Goal: Task Accomplishment & Management: Use online tool/utility

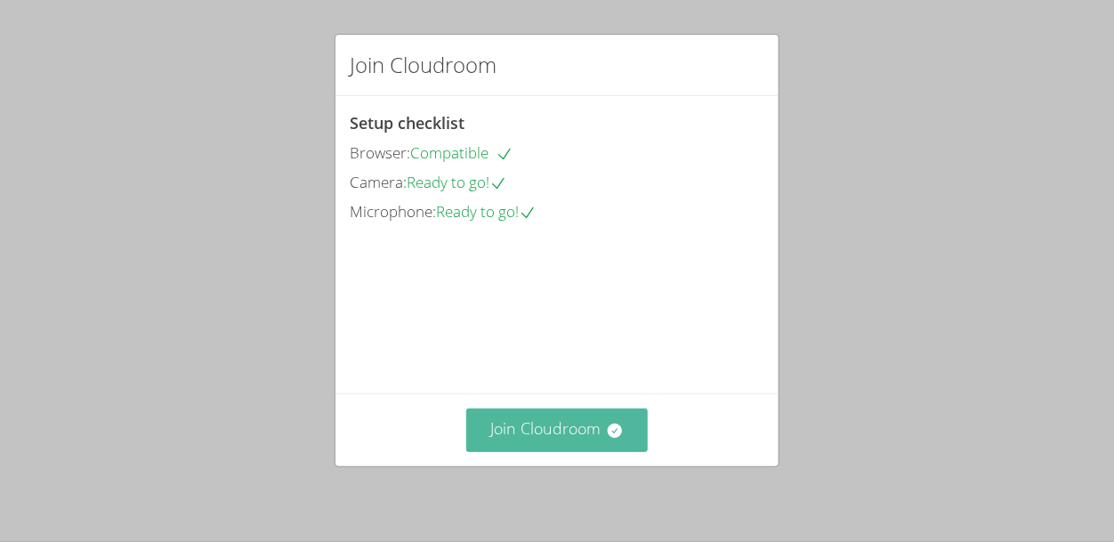
click at [574, 422] on button "Join Cloudroom" at bounding box center [557, 430] width 182 height 44
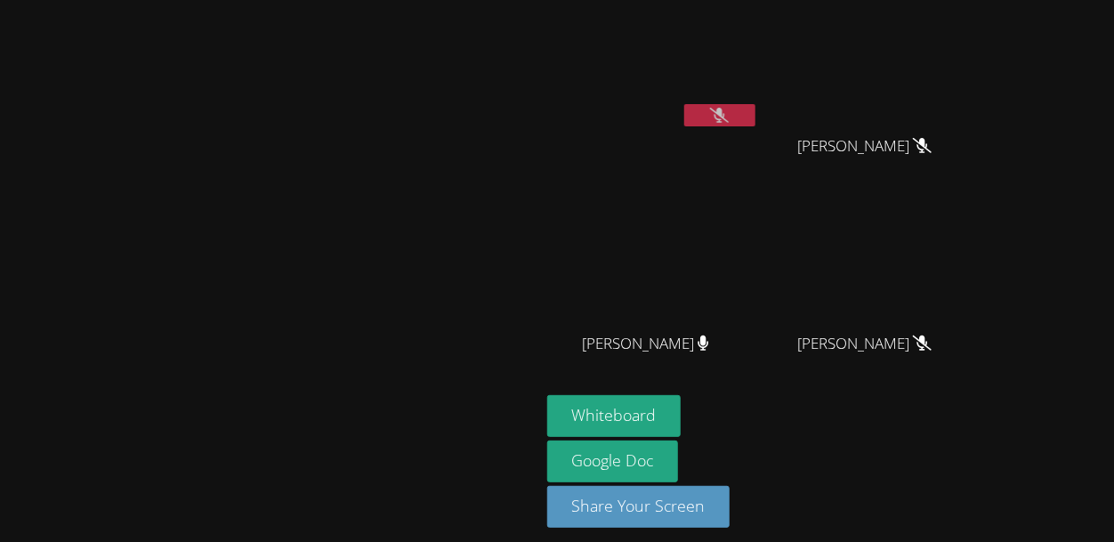
click at [978, 247] on video at bounding box center [872, 264] width 212 height 119
click at [756, 120] on button at bounding box center [719, 115] width 71 height 22
click at [729, 117] on icon at bounding box center [719, 115] width 19 height 15
click at [756, 111] on button at bounding box center [719, 115] width 71 height 22
click at [759, 102] on video at bounding box center [653, 66] width 212 height 119
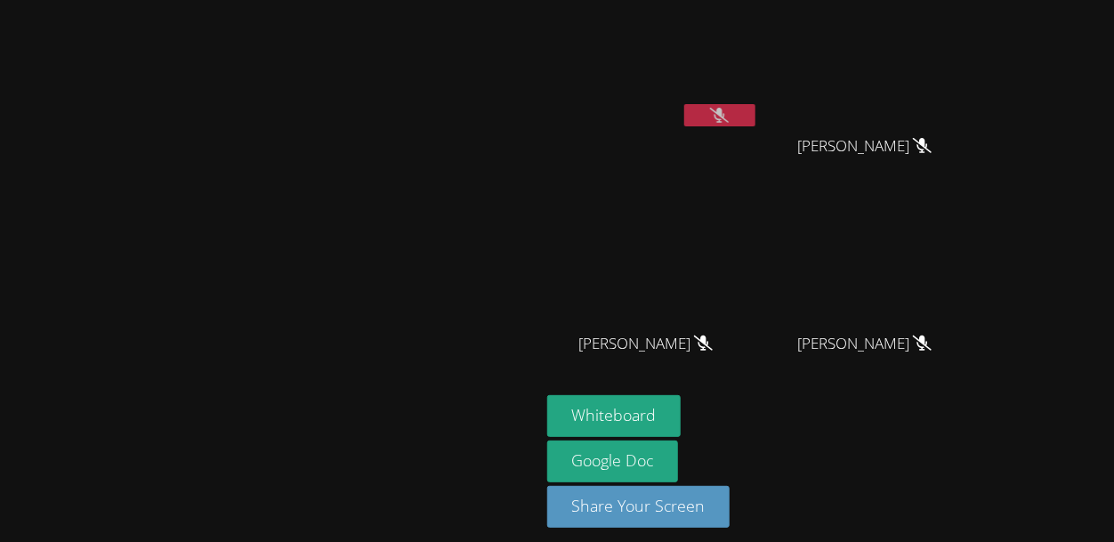
click at [756, 105] on button at bounding box center [719, 115] width 71 height 22
click at [684, 104] on button at bounding box center [719, 115] width 71 height 22
click at [326, 254] on video at bounding box center [269, 240] width 267 height 295
click at [399, 540] on div "[PERSON_NAME]" at bounding box center [270, 276] width 526 height 538
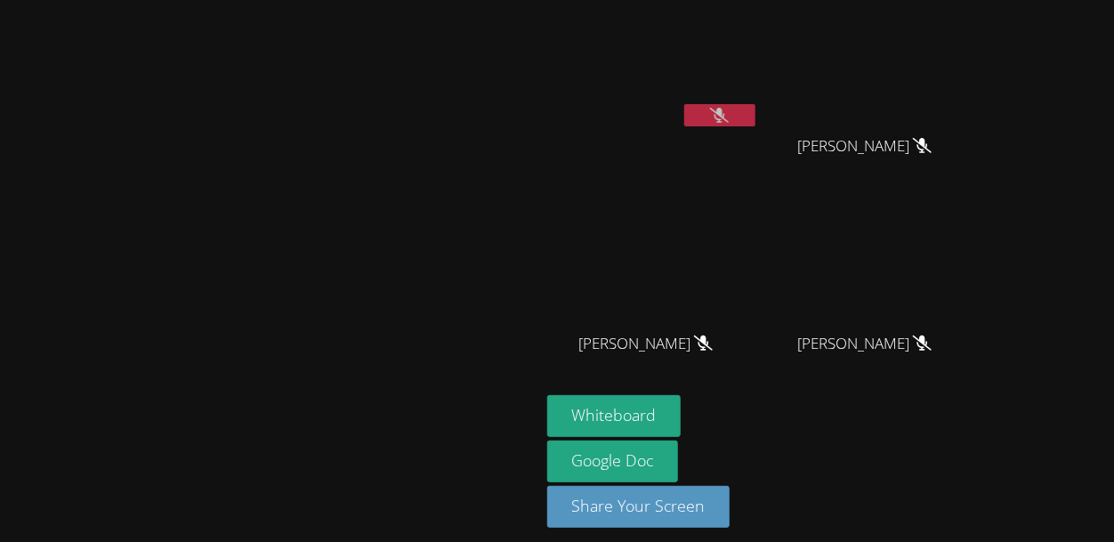
scroll to position [10, 0]
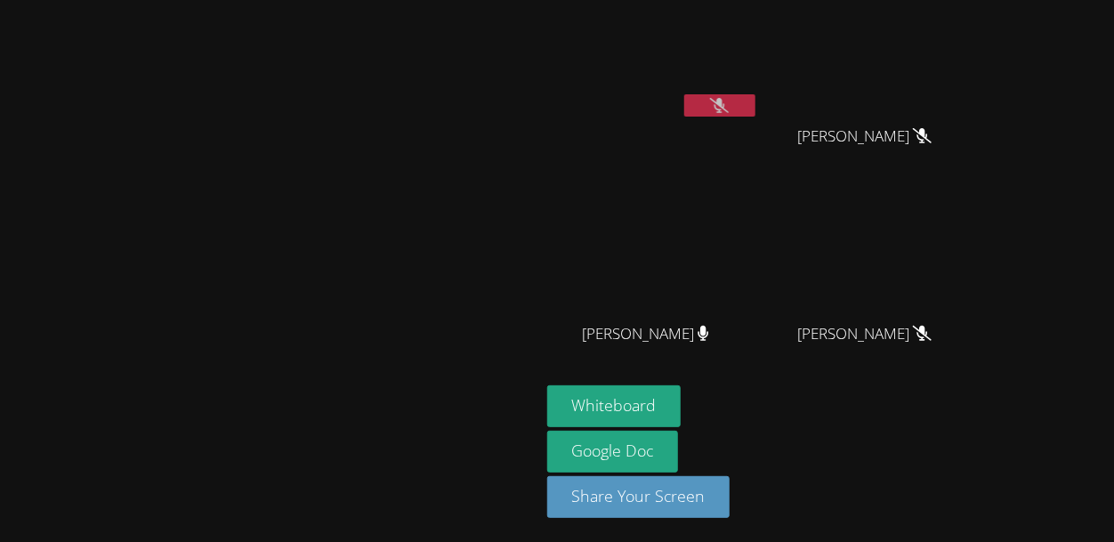
drag, startPoint x: 315, startPoint y: 359, endPoint x: 333, endPoint y: 404, distance: 48.7
click at [333, 378] on video at bounding box center [269, 230] width 267 height 295
click at [759, 80] on video at bounding box center [653, 56] width 212 height 119
click at [729, 110] on icon at bounding box center [719, 105] width 19 height 15
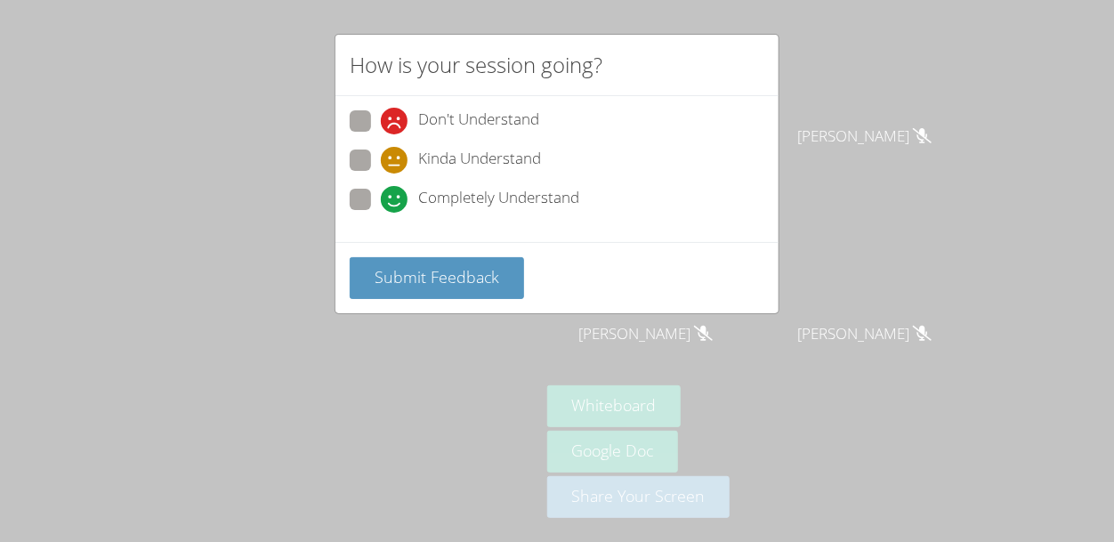
click at [381, 213] on span at bounding box center [381, 213] width 0 height 0
click at [381, 193] on input "Completely Understand" at bounding box center [388, 196] width 15 height 15
radio input "true"
click at [440, 285] on span "Submit Feedback" at bounding box center [437, 276] width 125 height 21
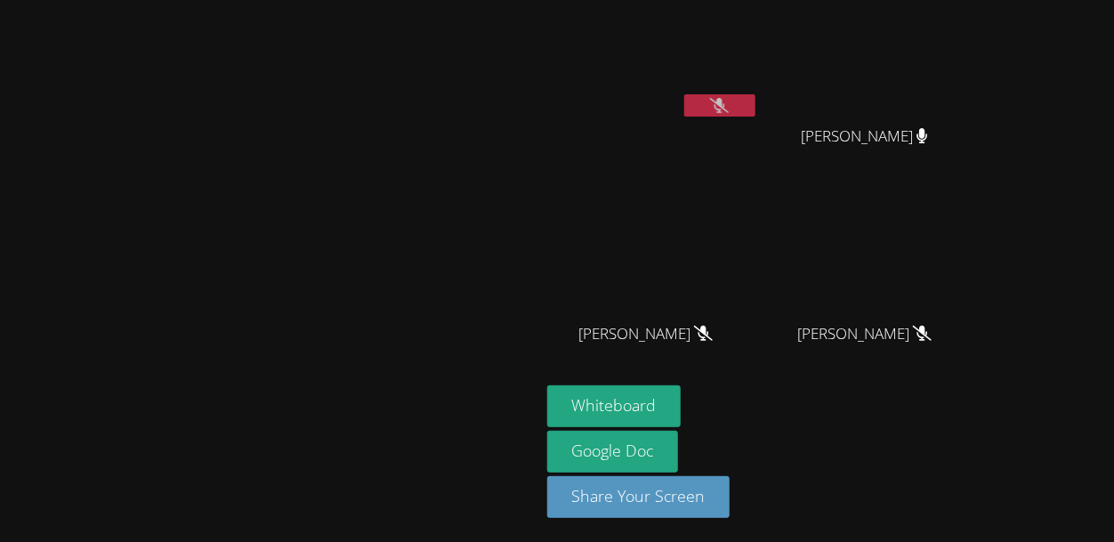
click at [729, 103] on icon at bounding box center [719, 105] width 19 height 15
